Goal: Transaction & Acquisition: Download file/media

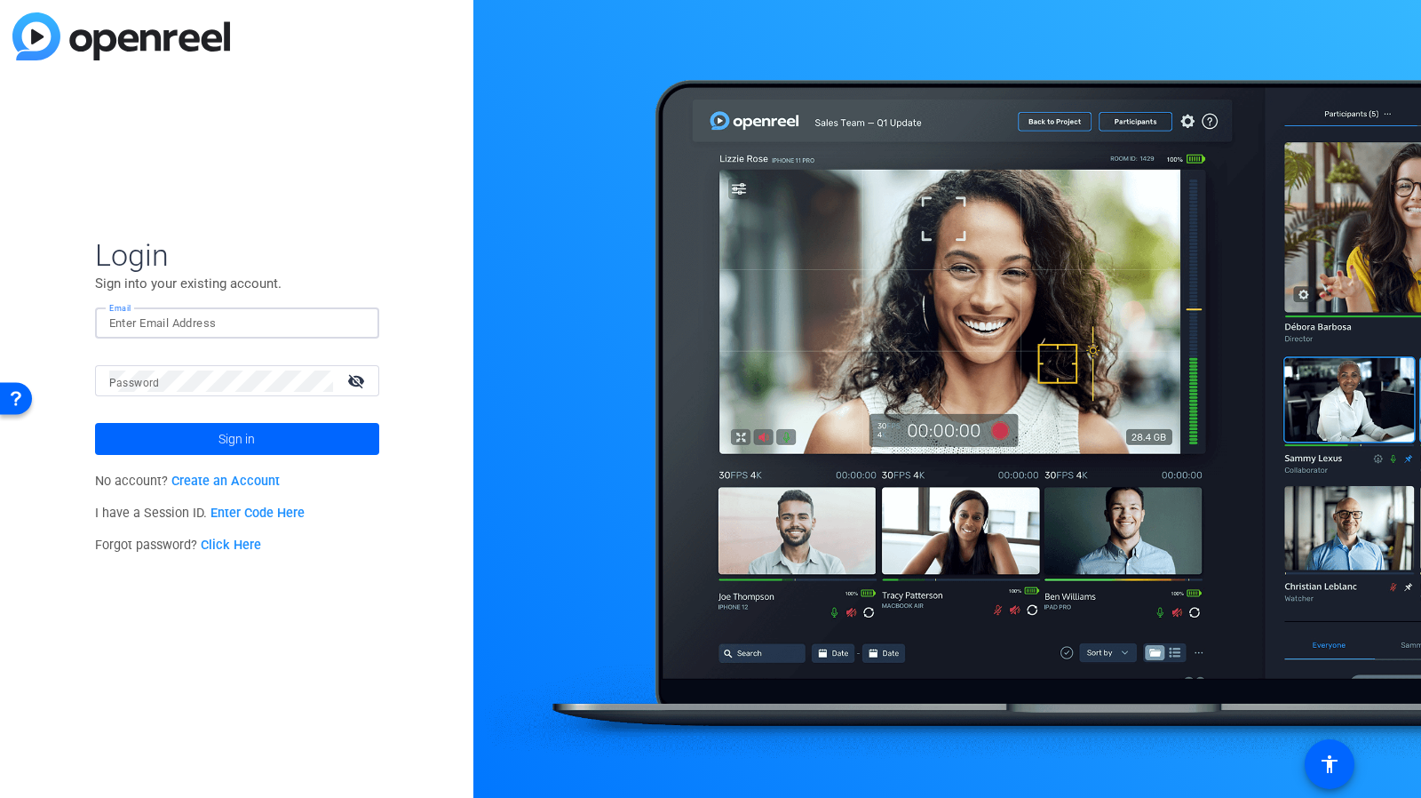
click at [144, 323] on input "Email" at bounding box center [237, 323] width 256 height 21
type input "[PERSON_NAME][EMAIL_ADDRESS][PERSON_NAME][DOMAIN_NAME]"
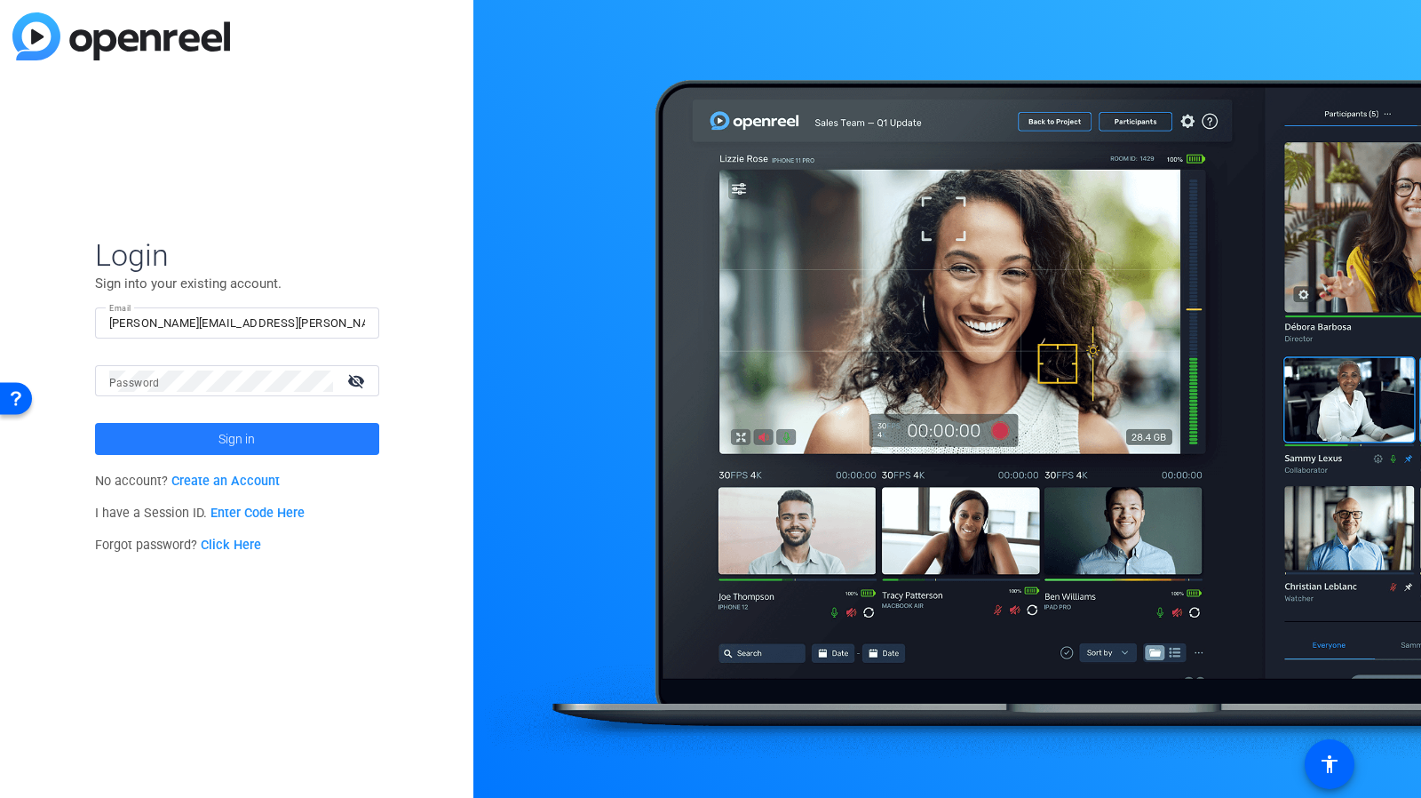
click at [235, 443] on span "Sign in" at bounding box center [237, 439] width 36 height 44
click at [95, 423] on button "Sign in" at bounding box center [237, 439] width 284 height 32
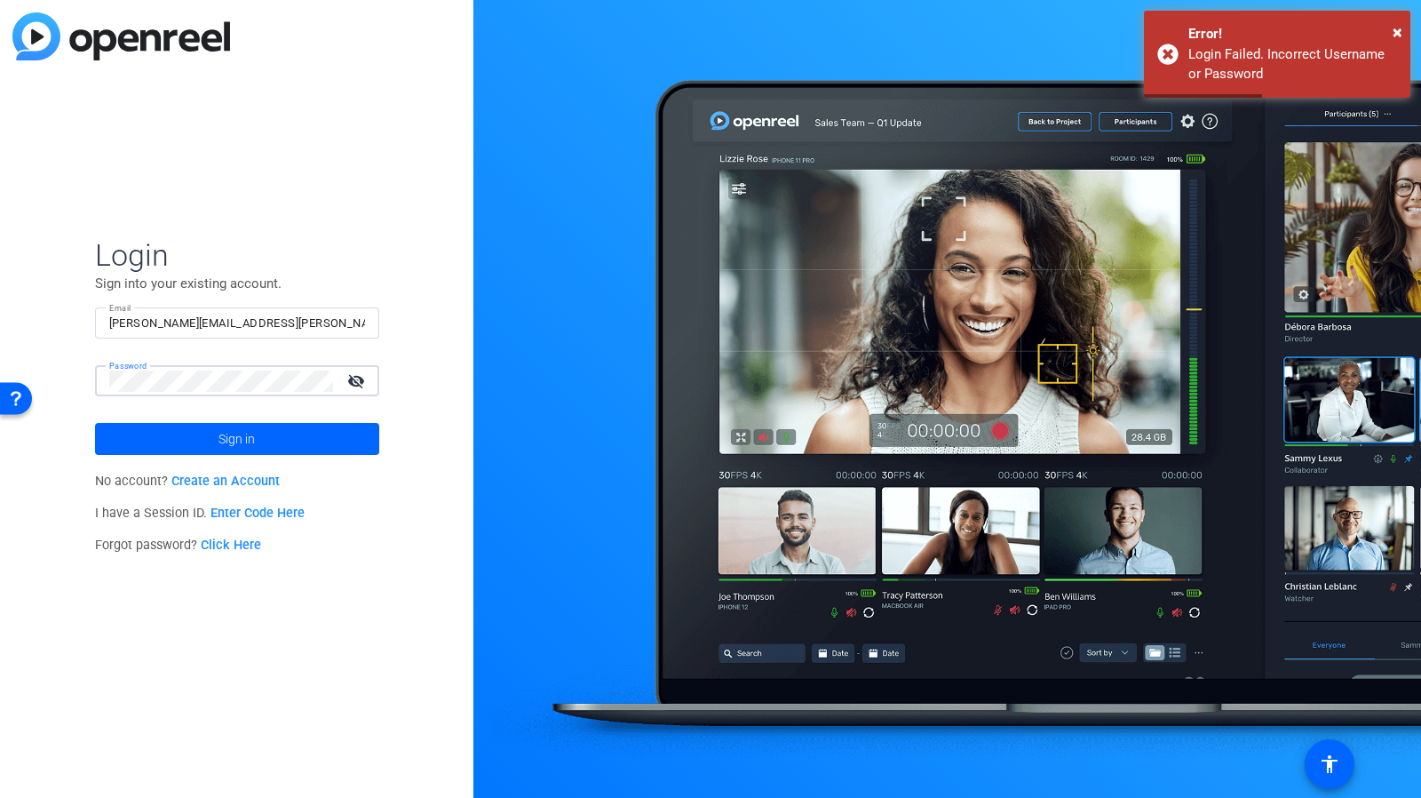
click at [95, 423] on button "Sign in" at bounding box center [237, 439] width 284 height 32
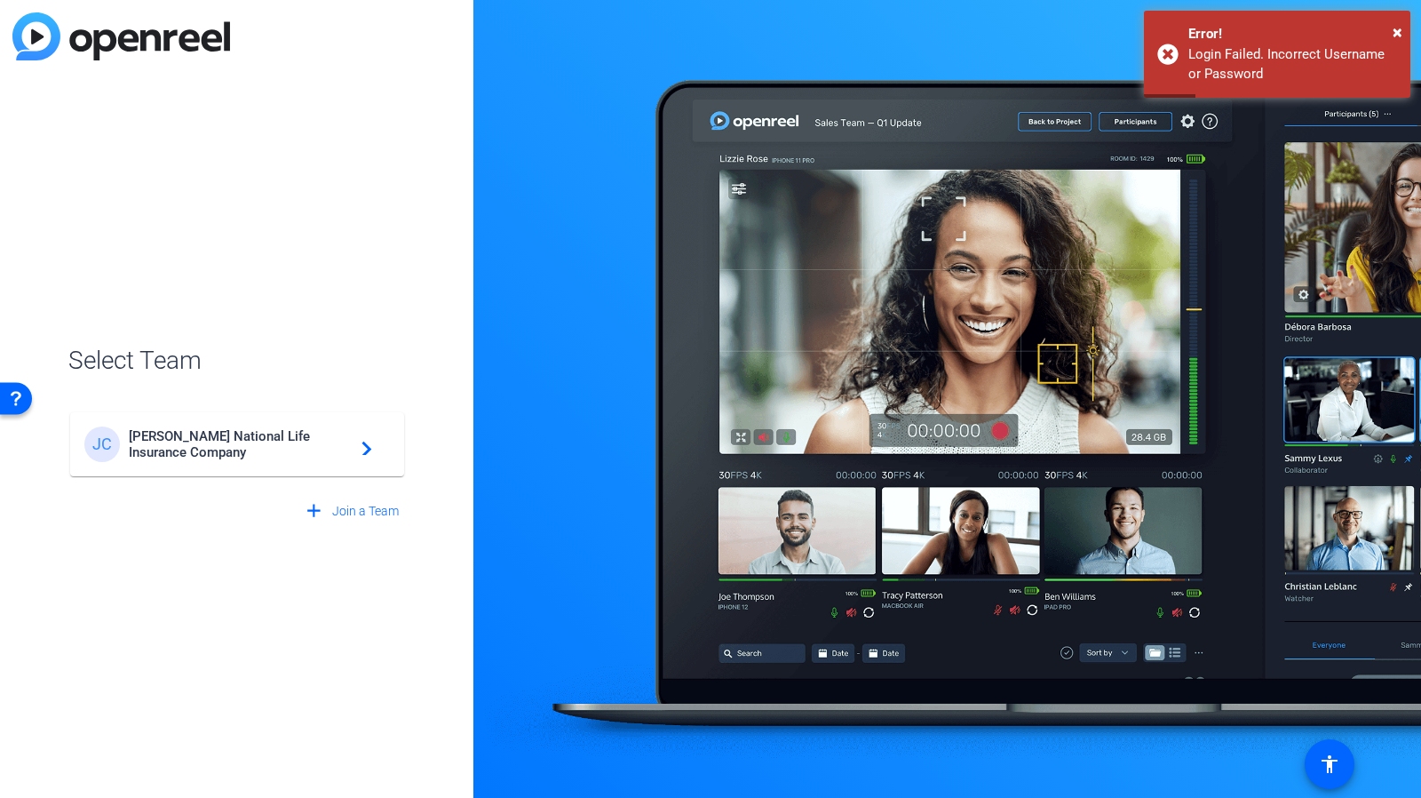
click at [185, 440] on span "[PERSON_NAME] National Life Insurance Company" at bounding box center [240, 444] width 222 height 32
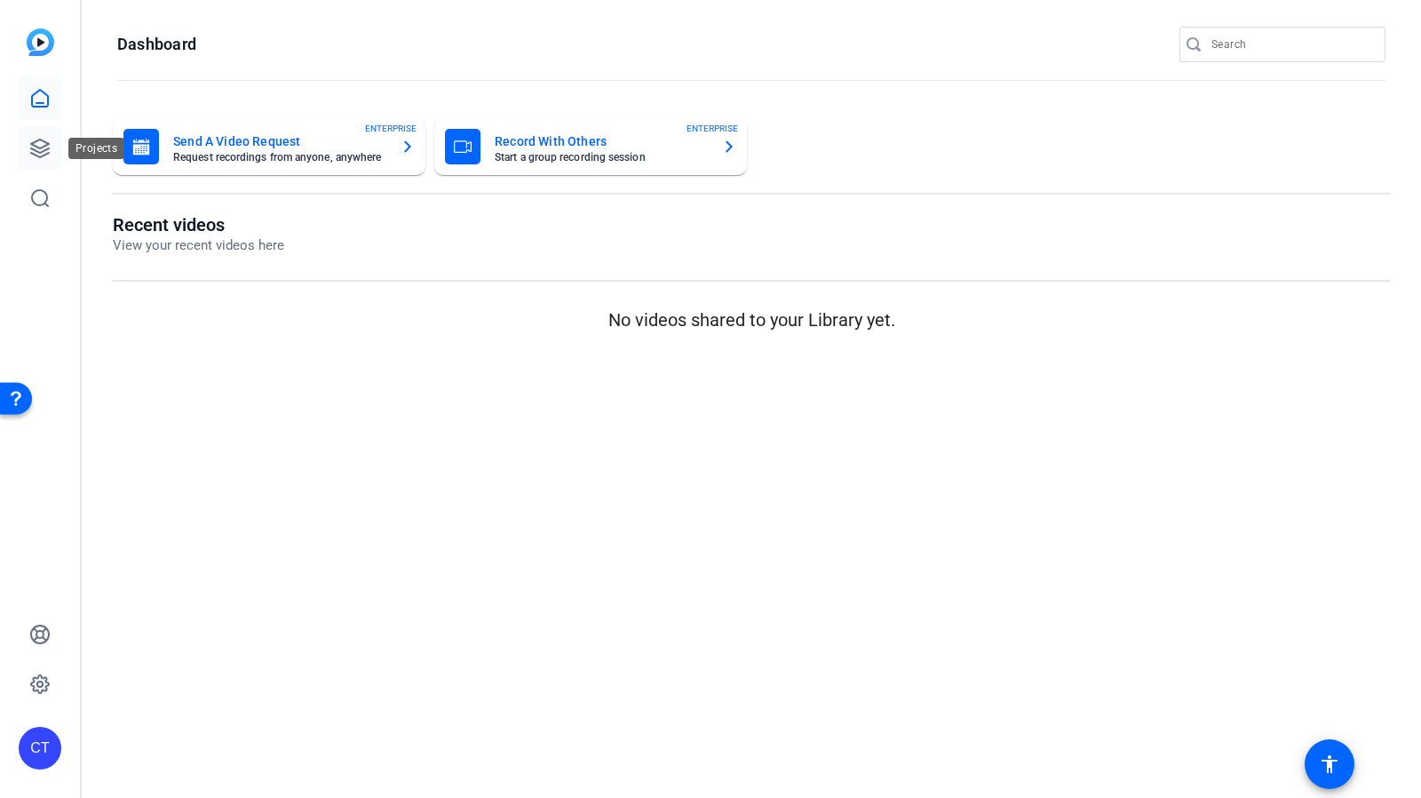
click at [46, 163] on link at bounding box center [40, 148] width 43 height 43
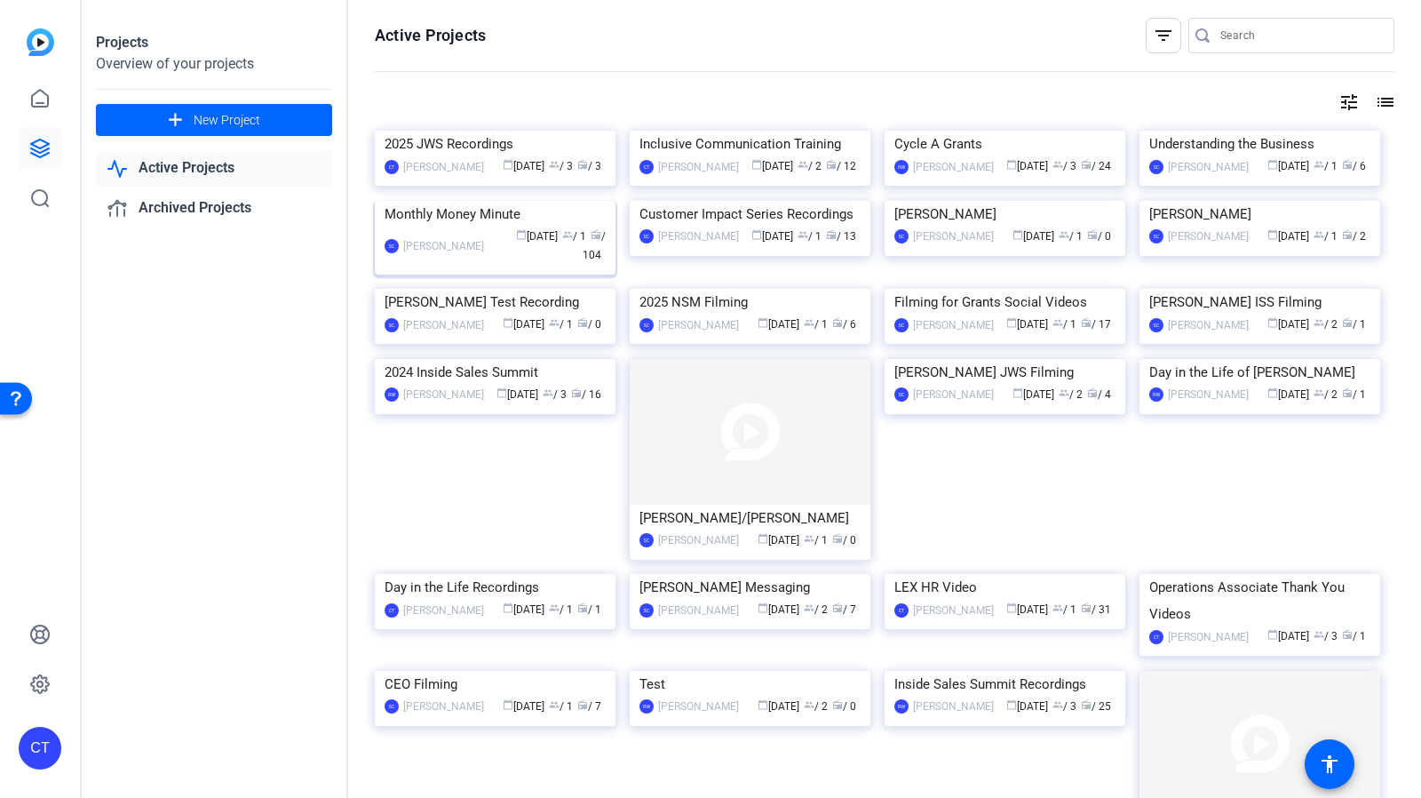
click at [519, 201] on img at bounding box center [495, 201] width 241 height 0
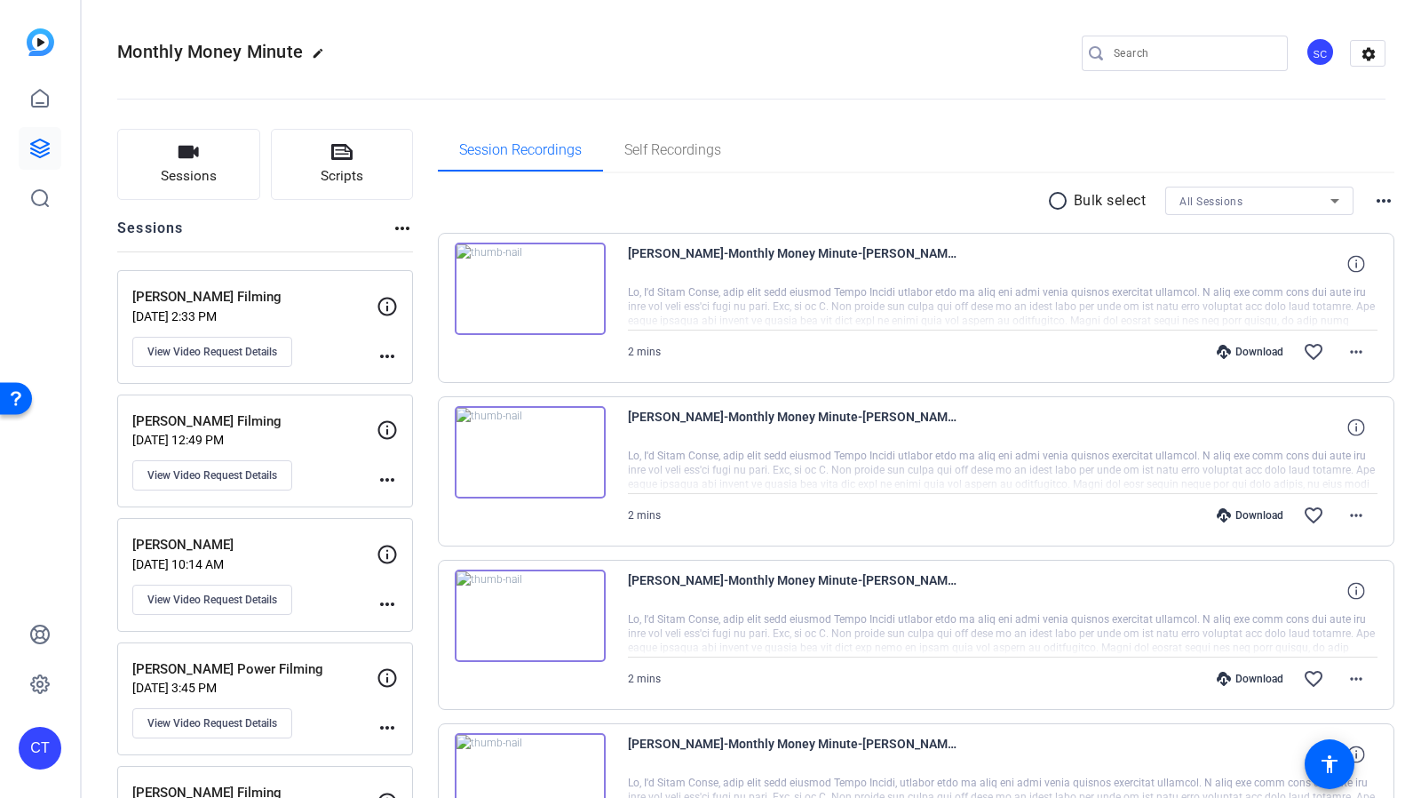
click at [339, 346] on div "[PERSON_NAME] Filming [DATE] 2:33 PM View Video Request Details" at bounding box center [254, 327] width 244 height 80
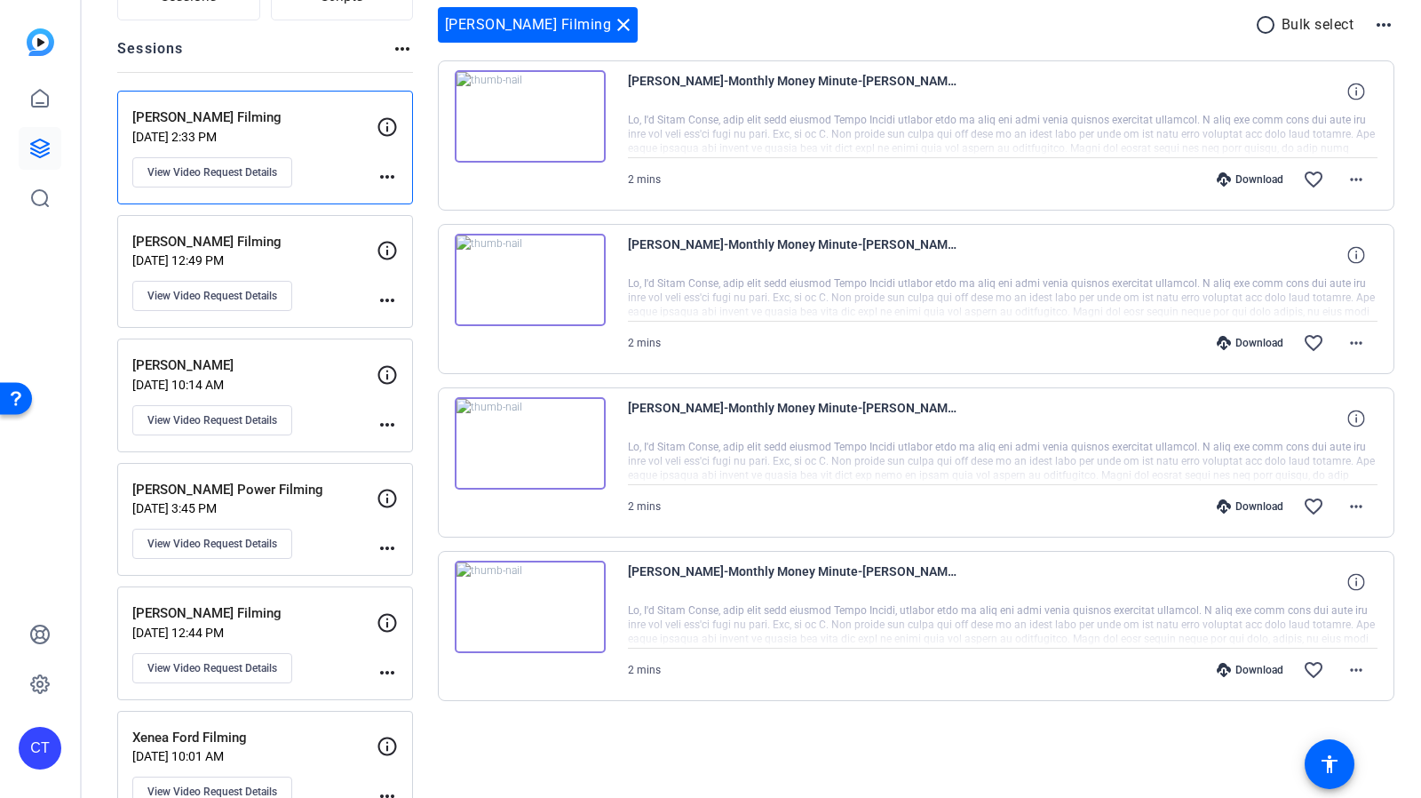
scroll to position [108, 0]
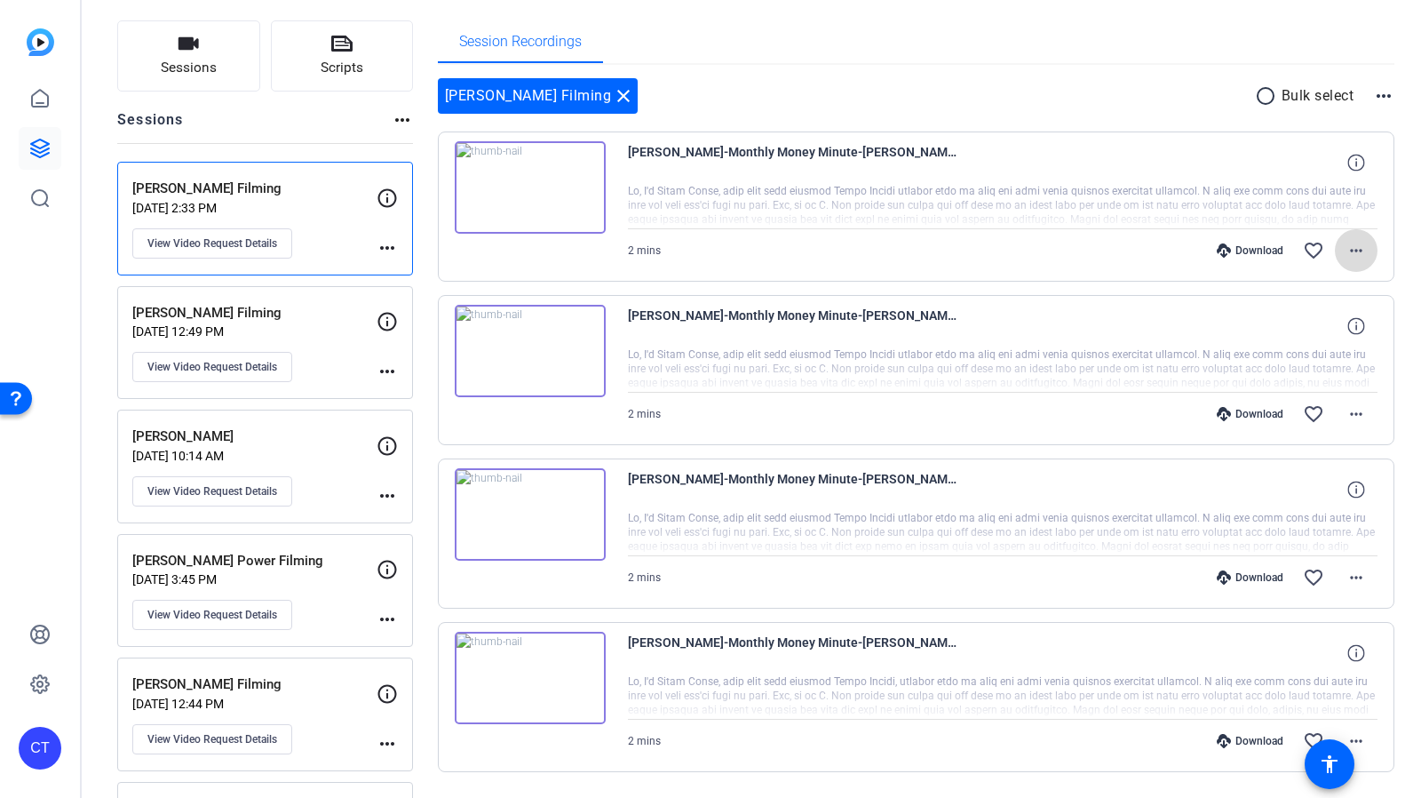
click at [1346, 243] on mat-icon "more_horiz" at bounding box center [1356, 250] width 21 height 21
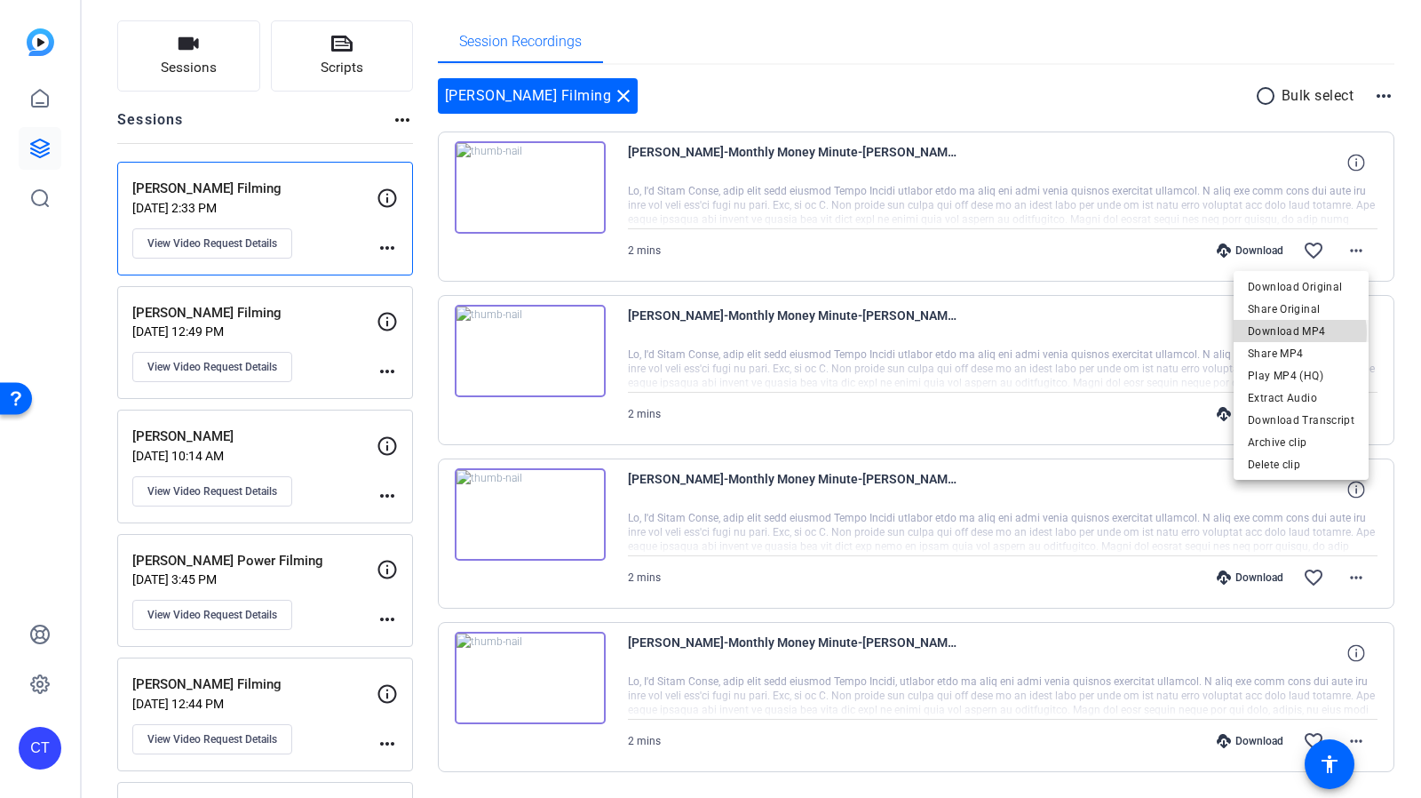
click at [1292, 333] on span "Download MP4" at bounding box center [1301, 331] width 107 height 21
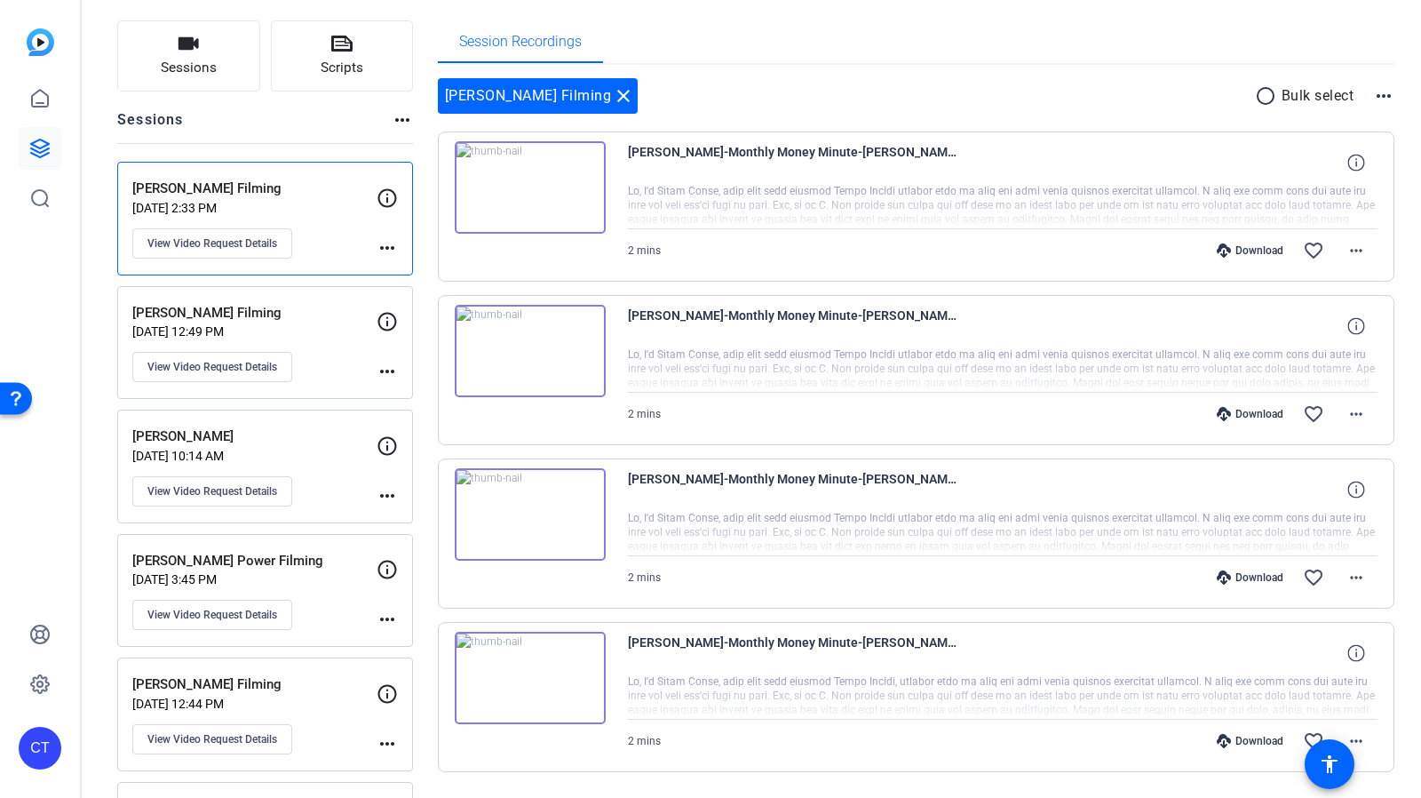
click at [972, 76] on div "[PERSON_NAME] Filming close radio_button_unchecked Bulk select more_horiz [PERS…" at bounding box center [917, 447] width 958 height 764
click at [1119, 88] on div "[PERSON_NAME] Filming close radio_button_unchecked Bulk select more_horiz" at bounding box center [917, 96] width 958 height 36
click at [1335, 420] on span at bounding box center [1356, 414] width 43 height 43
click at [1286, 497] on span "Download MP4" at bounding box center [1301, 493] width 107 height 21
click at [915, 121] on div "[PERSON_NAME] Filming close radio_button_unchecked Bulk select more_horiz [PERS…" at bounding box center [917, 425] width 958 height 694
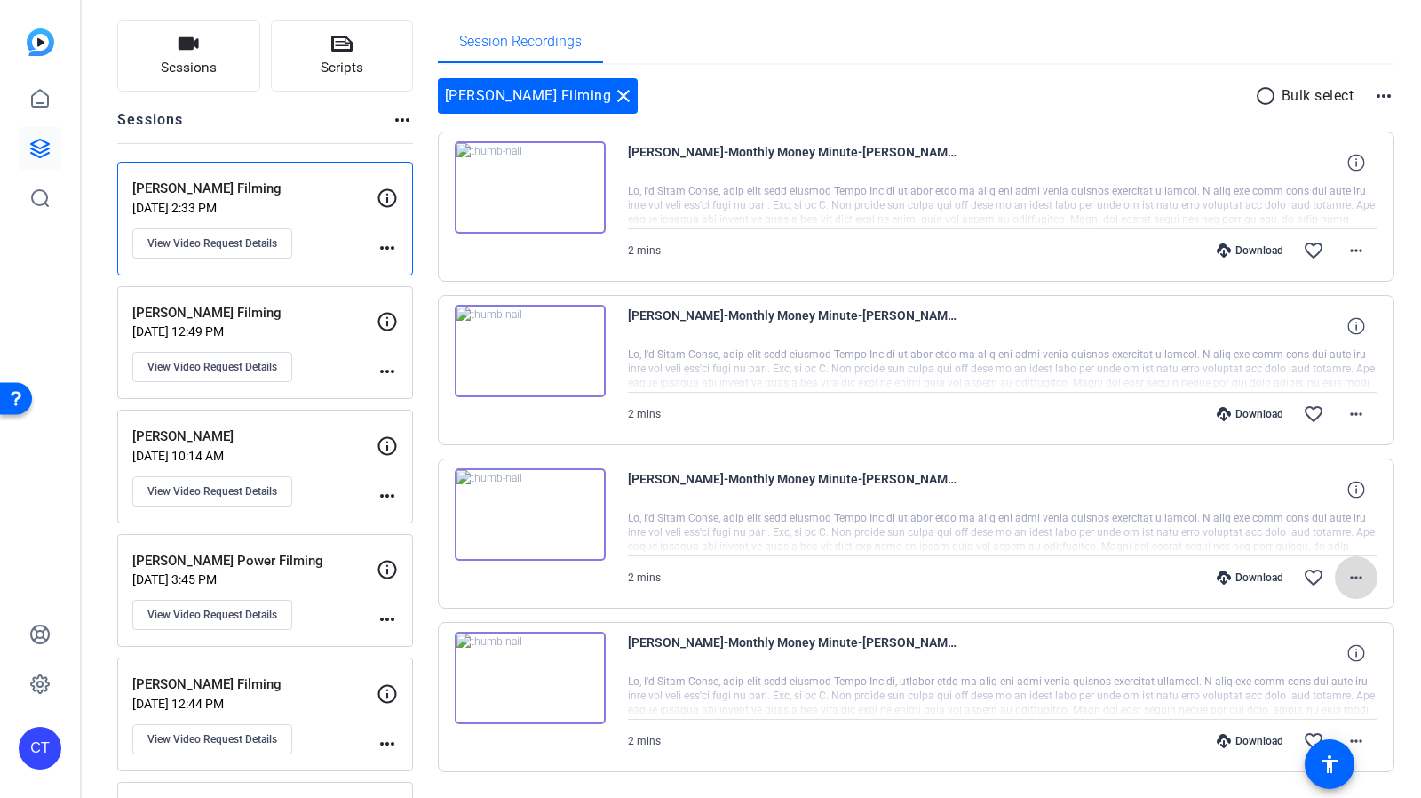
click at [1346, 573] on mat-icon "more_horiz" at bounding box center [1356, 577] width 21 height 21
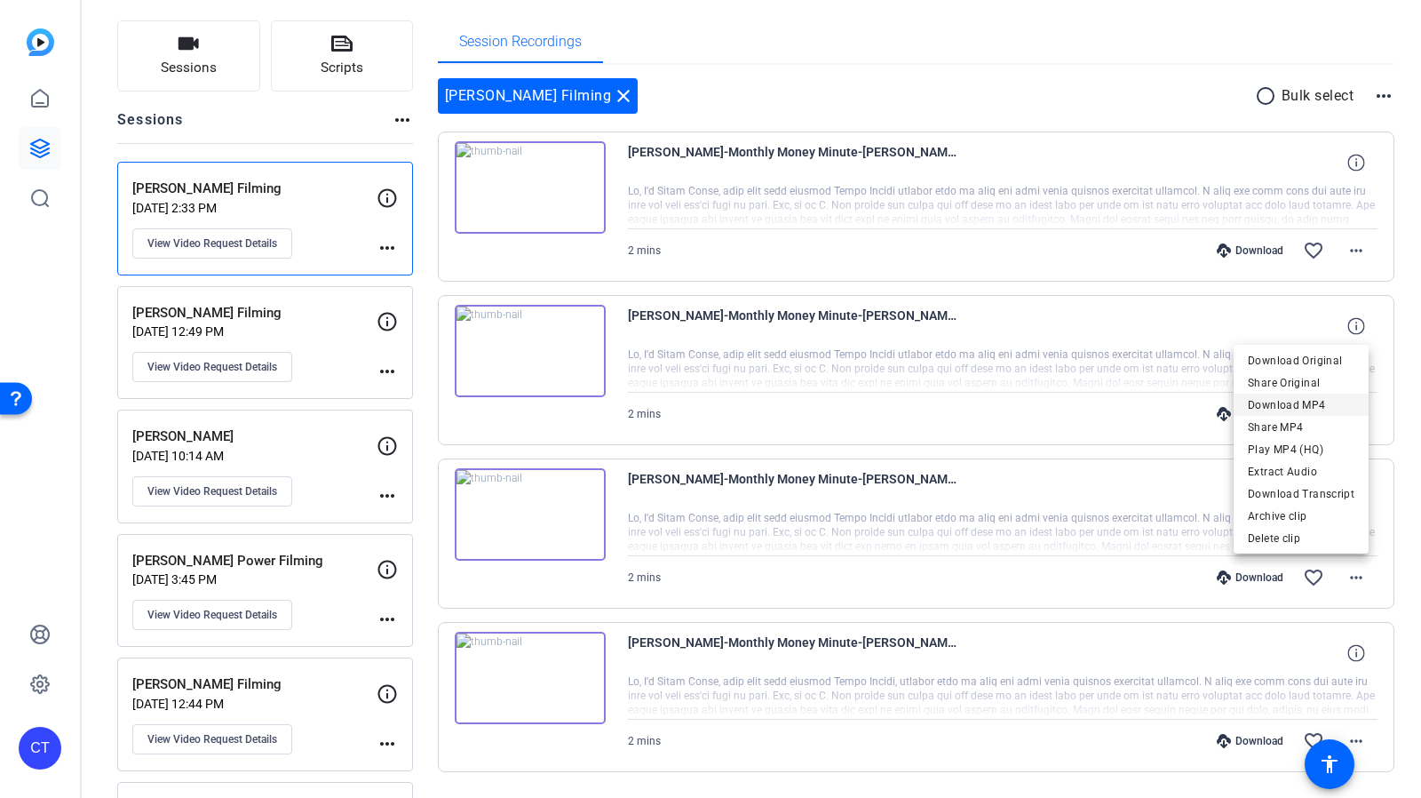
click at [1302, 401] on span "Download MP4" at bounding box center [1301, 404] width 107 height 21
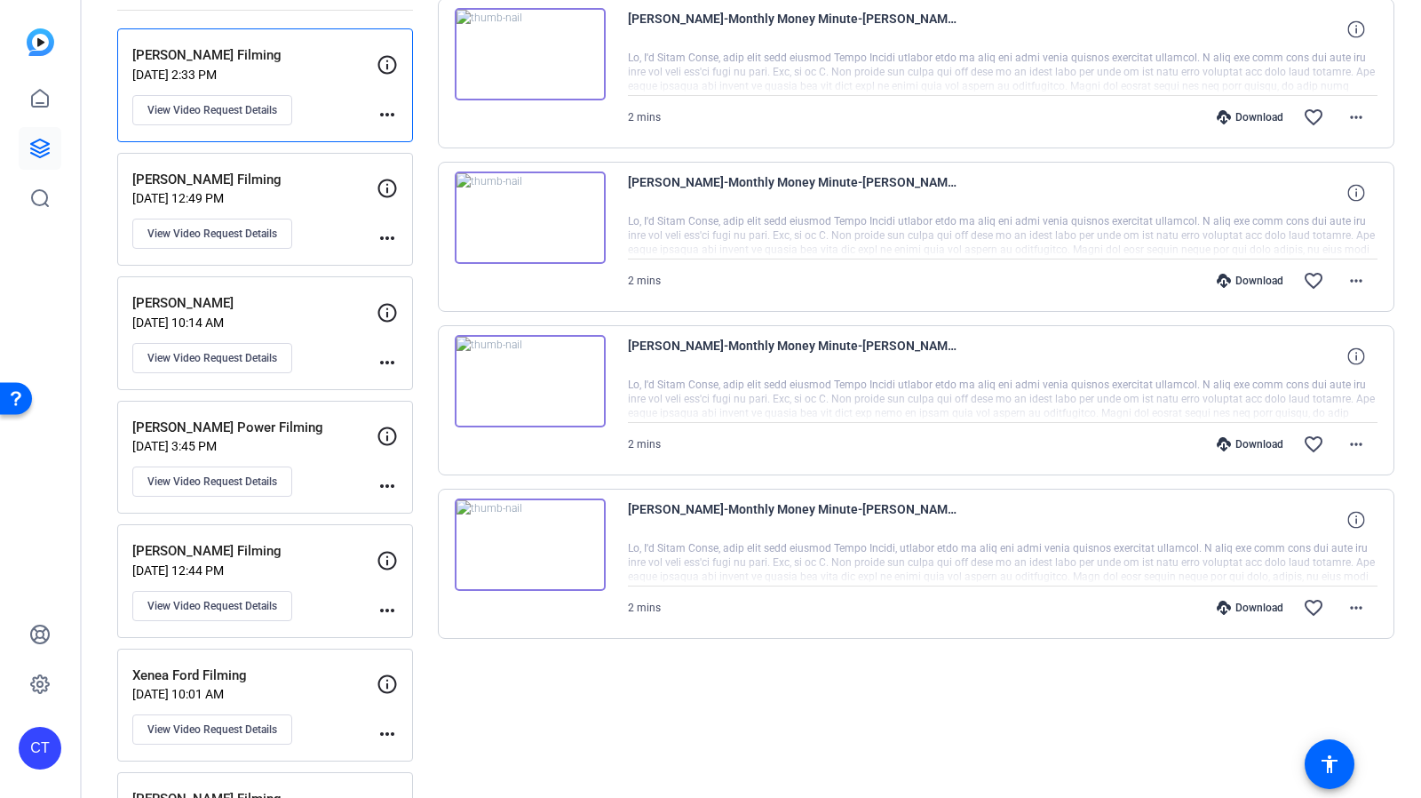
scroll to position [284, 0]
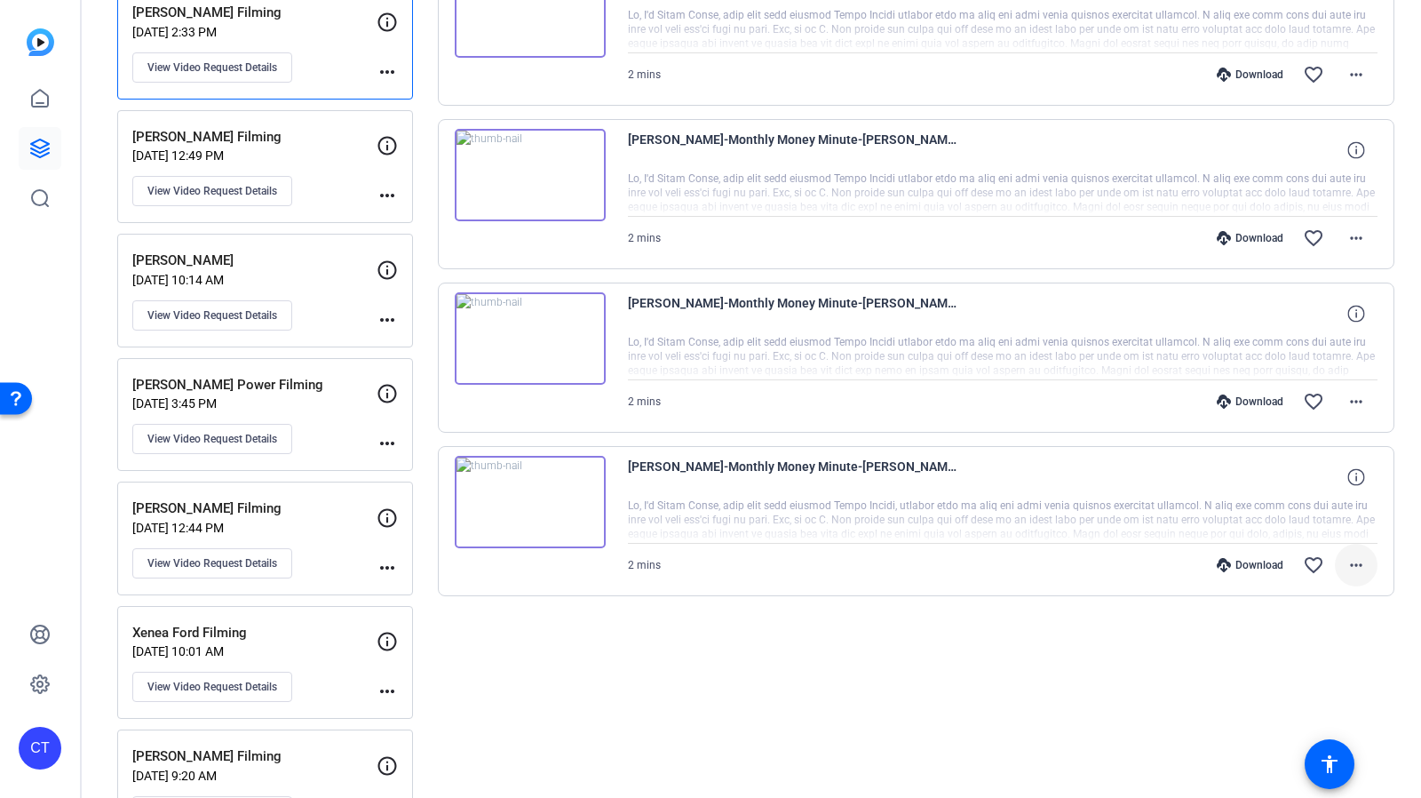
click at [1354, 554] on mat-icon "more_horiz" at bounding box center [1356, 564] width 21 height 21
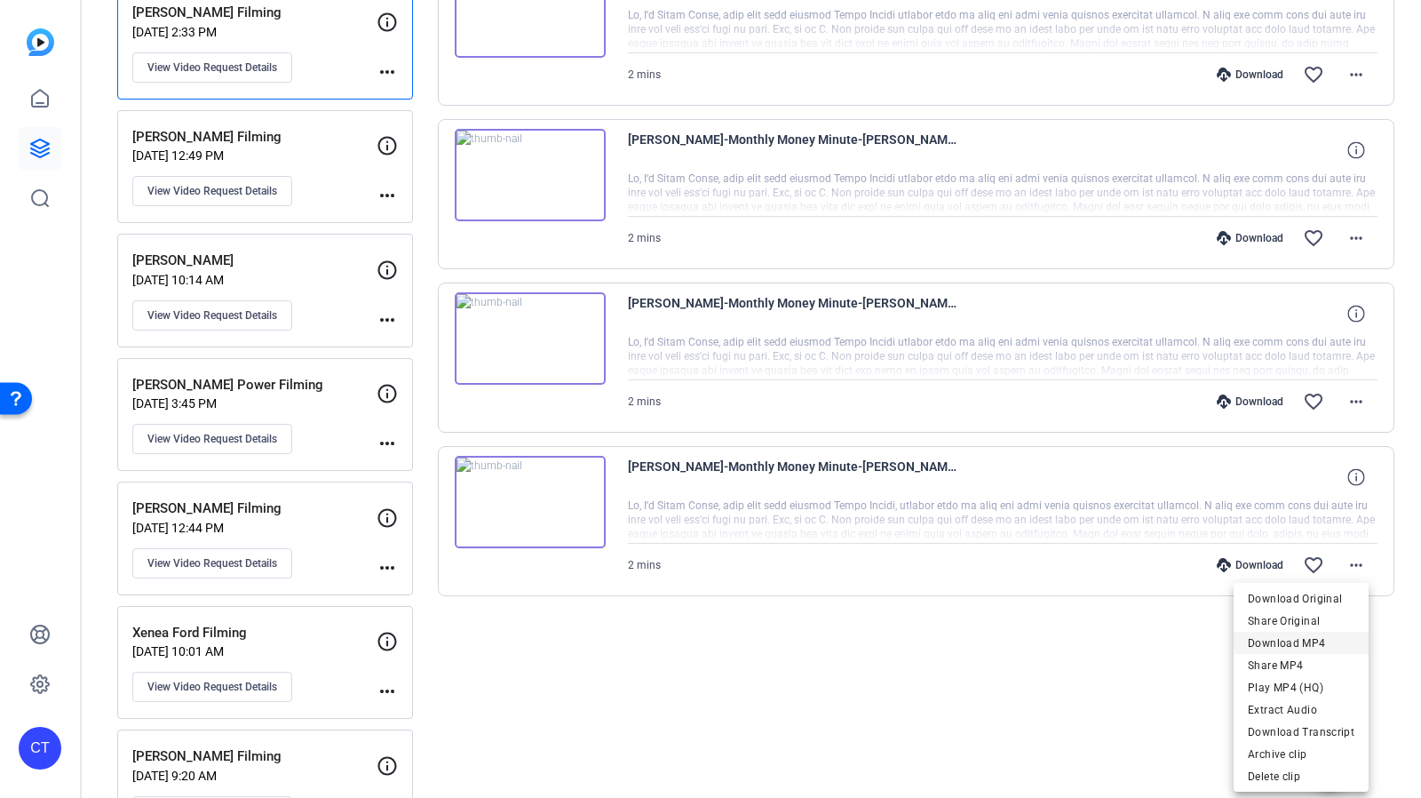
click at [1304, 635] on span "Download MP4" at bounding box center [1301, 642] width 107 height 21
